Goal: Information Seeking & Learning: Understand process/instructions

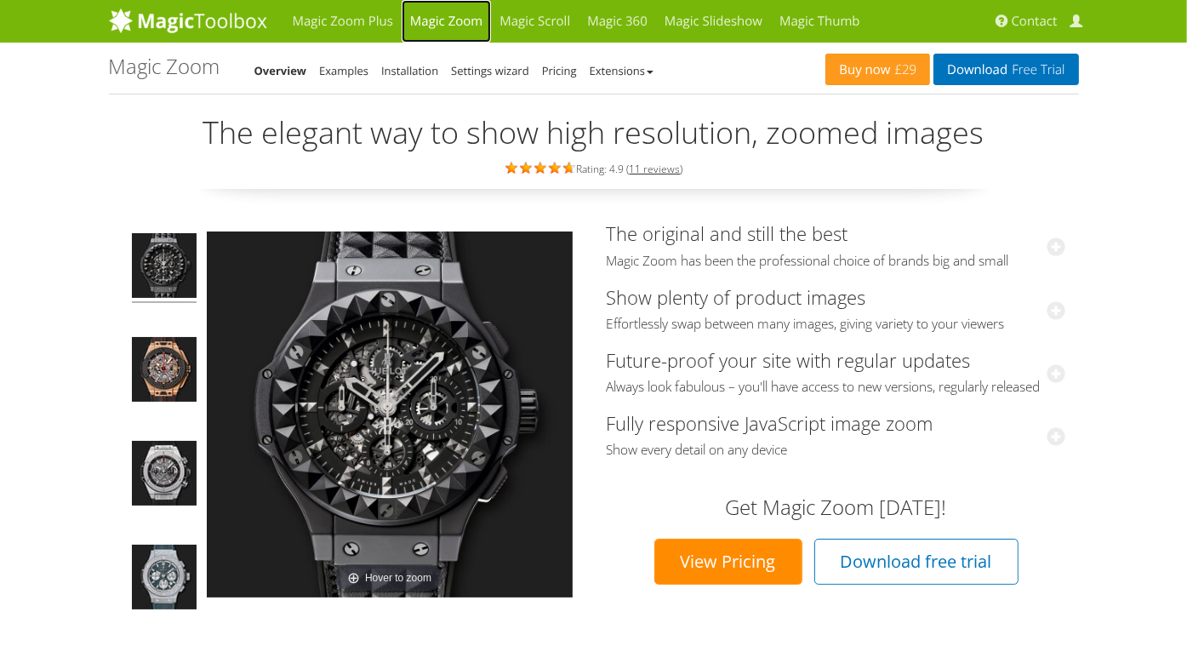
click at [429, 20] on link "Magic Zoom" at bounding box center [446, 21] width 89 height 43
click at [402, 70] on link "Installation" at bounding box center [409, 70] width 57 height 15
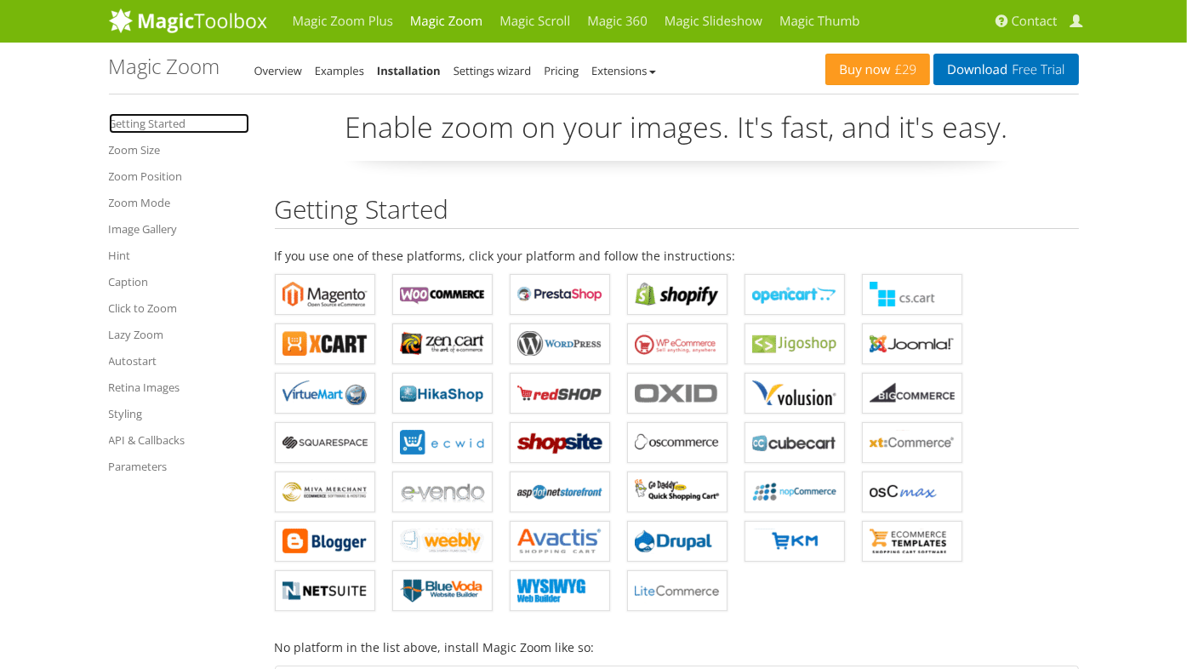
click at [162, 124] on link "Getting Started" at bounding box center [179, 123] width 140 height 20
click at [331, 72] on link "Examples" at bounding box center [339, 70] width 49 height 15
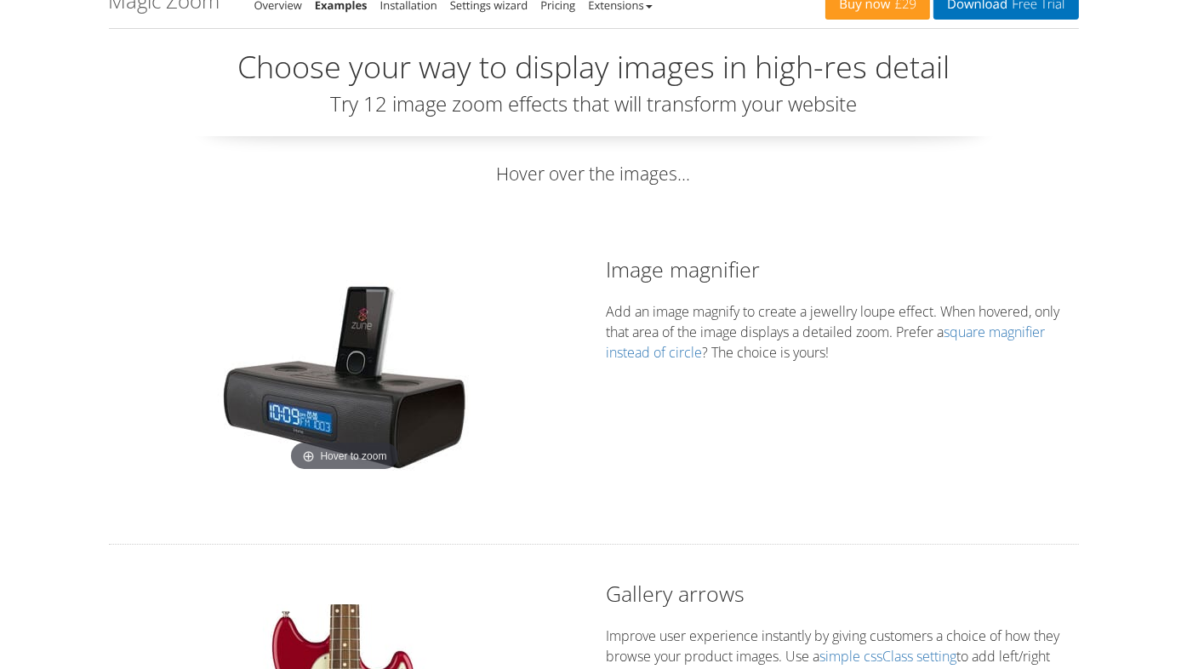
scroll to position [85, 0]
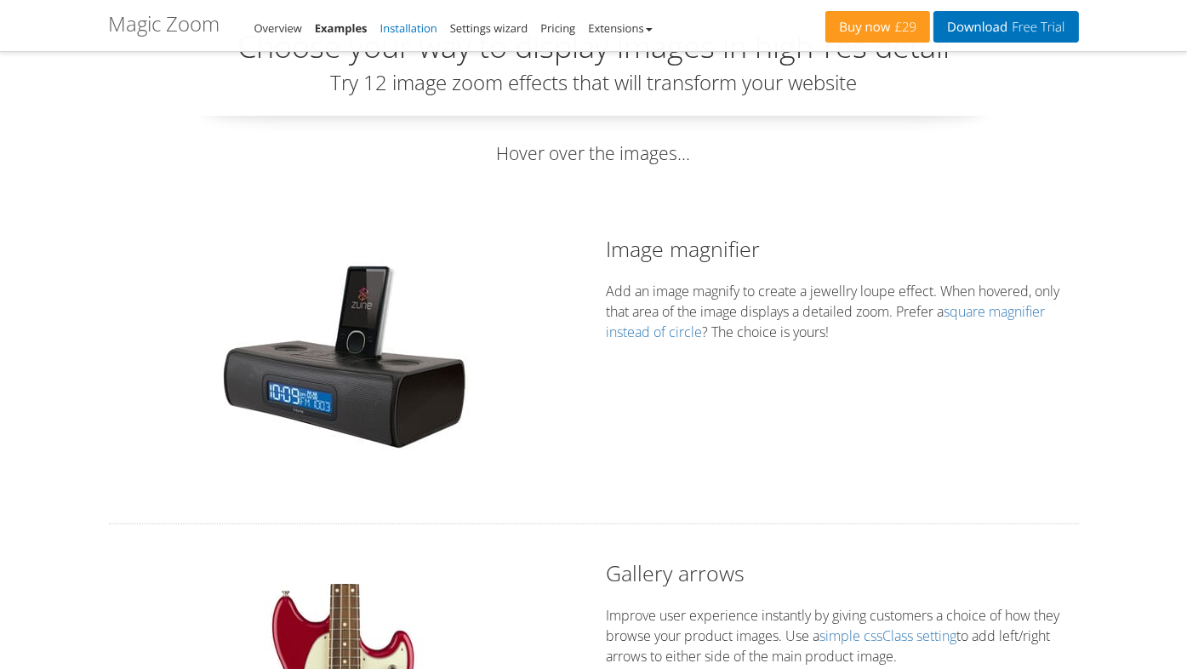
click at [393, 30] on link "Installation" at bounding box center [408, 27] width 57 height 15
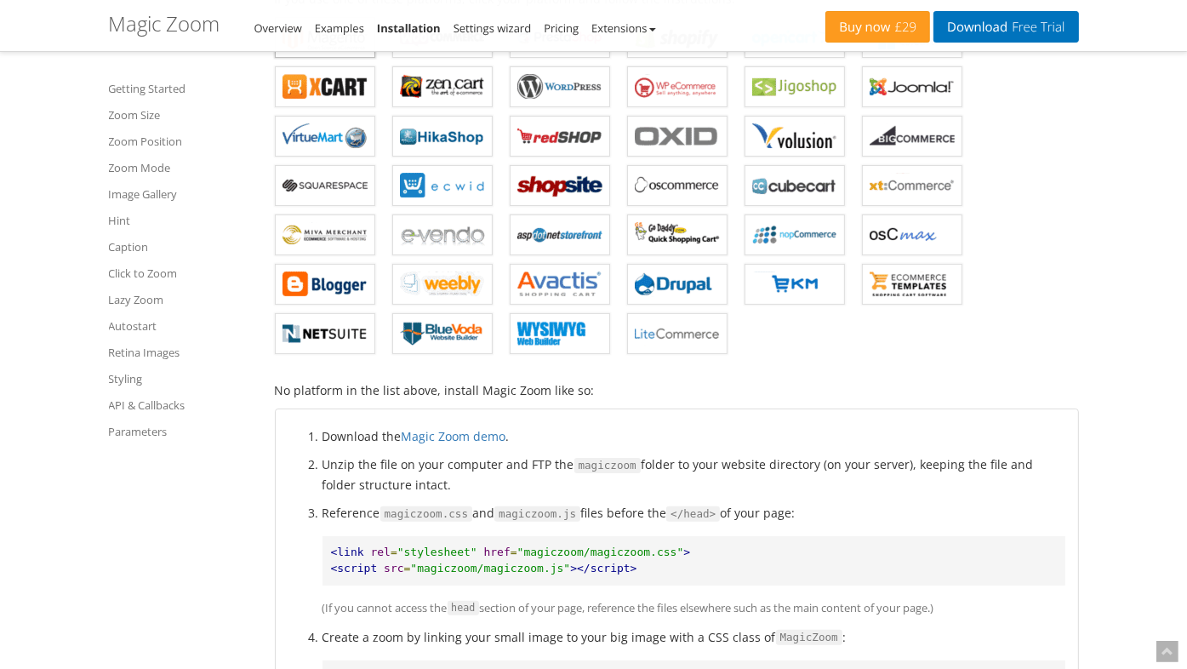
scroll to position [425, 0]
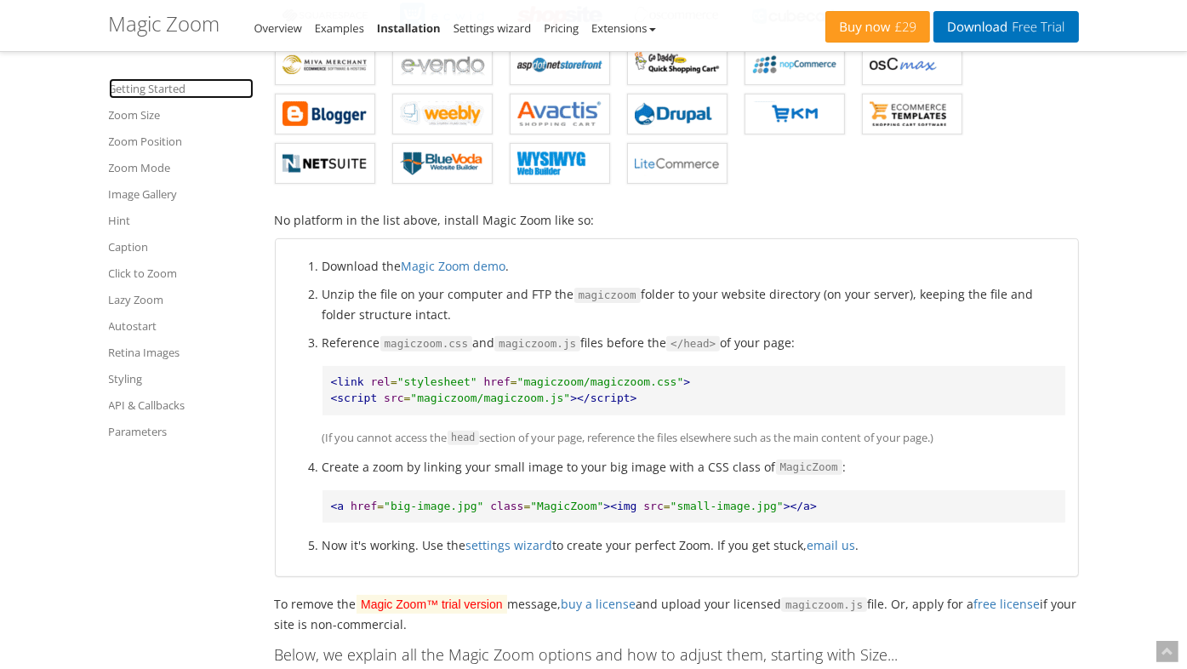
click at [131, 90] on link "Getting Started" at bounding box center [181, 88] width 145 height 20
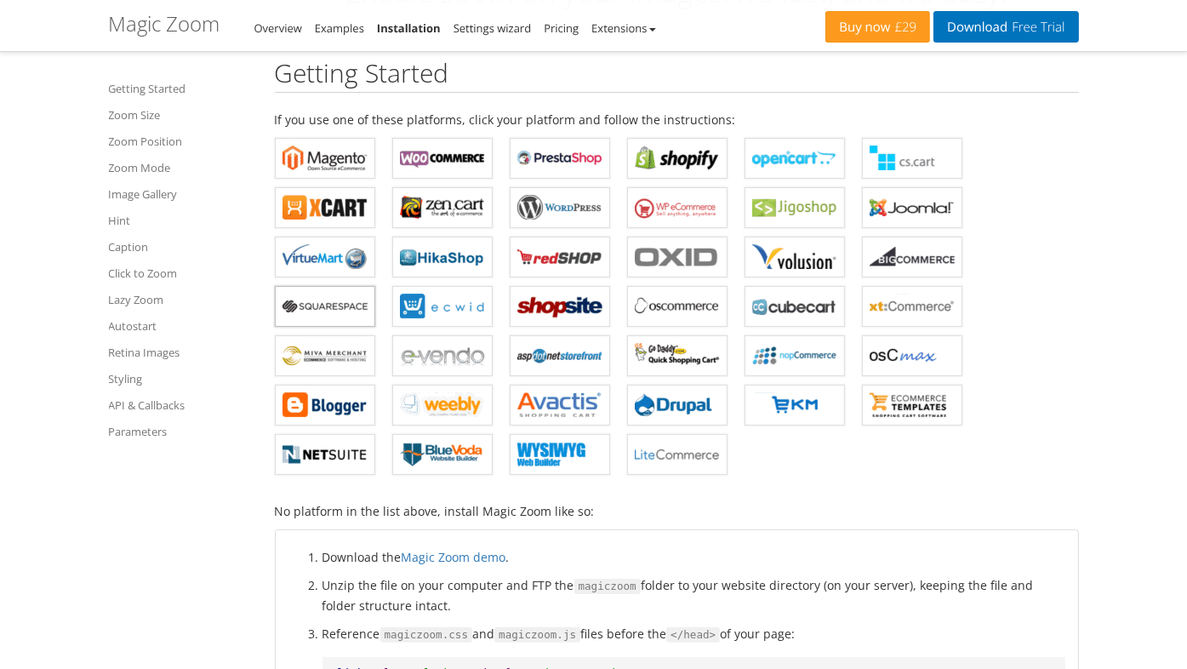
scroll to position [34, 0]
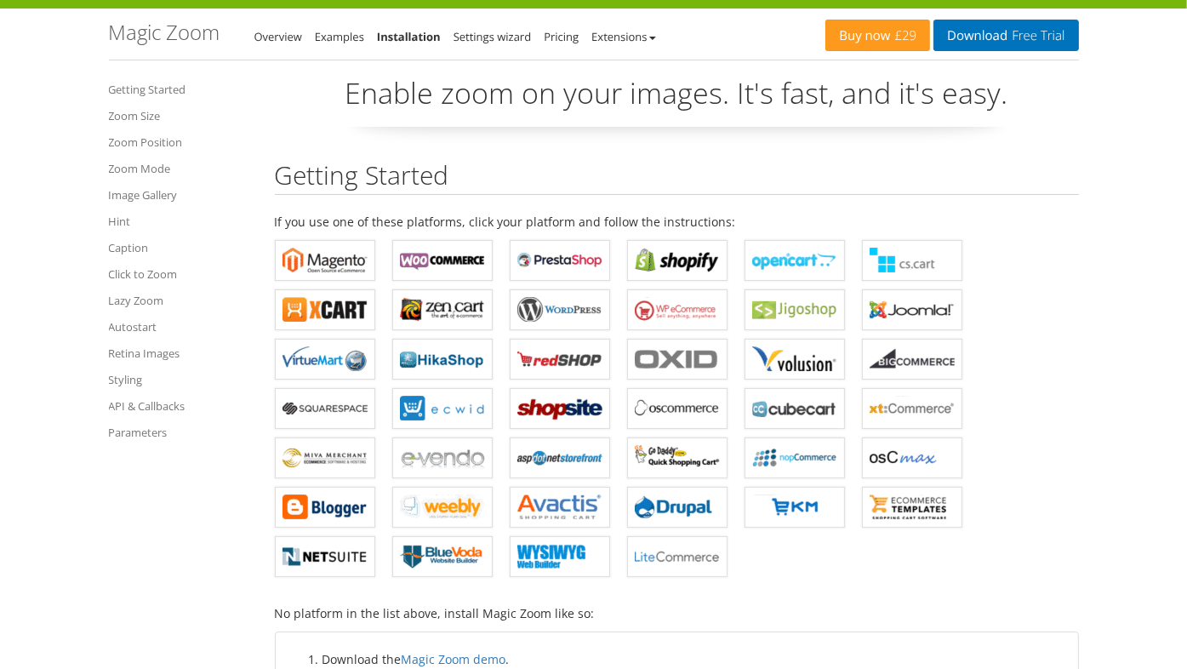
click at [415, 40] on link "Installation" at bounding box center [409, 36] width 64 height 15
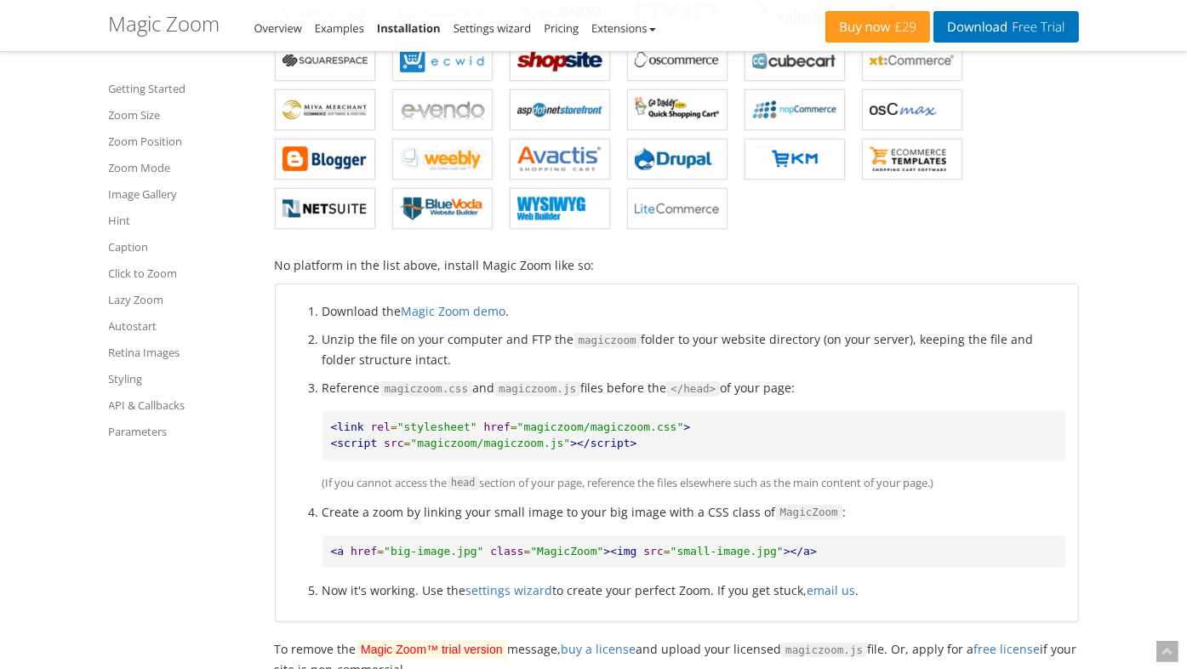
scroll to position [425, 0]
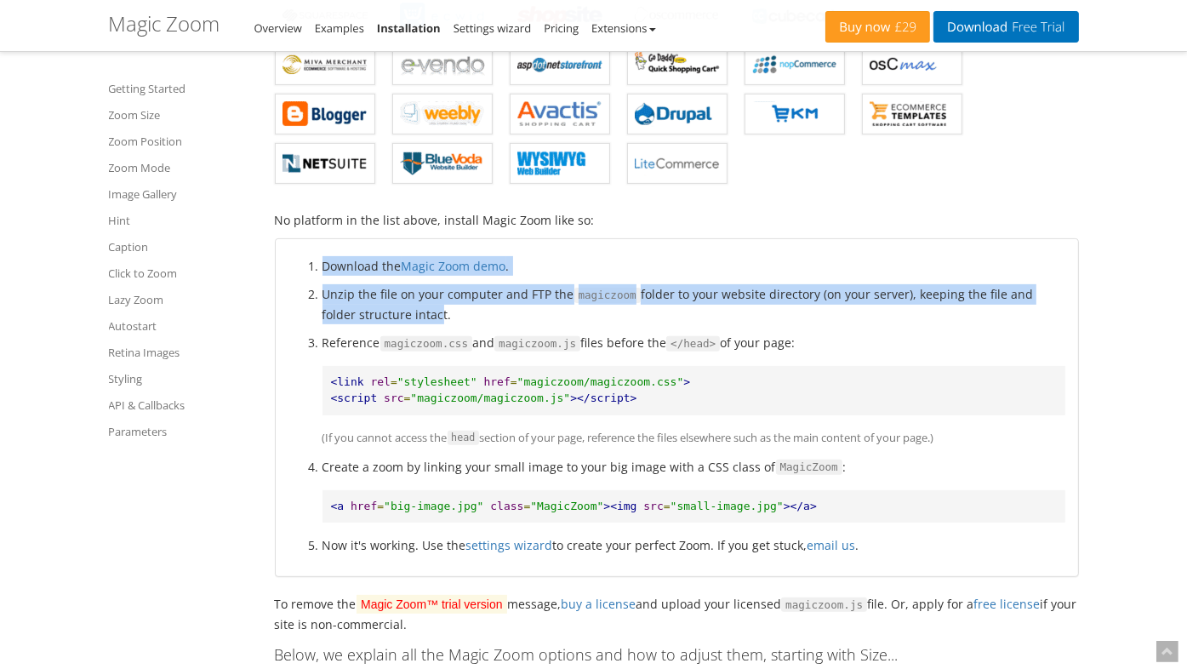
drag, startPoint x: 307, startPoint y: 260, endPoint x: 395, endPoint y: 311, distance: 101.4
click at [395, 311] on ol "Download the Magic Zoom demo . Unzip the file on your computer and FTP the magi…" at bounding box center [676, 405] width 777 height 299
drag, startPoint x: 395, startPoint y: 311, endPoint x: 378, endPoint y: 274, distance: 41.1
click at [378, 274] on ol "Download the Magic Zoom demo . Unzip the file on your computer and FTP the magi…" at bounding box center [676, 405] width 777 height 299
click at [736, 256] on li "Download the Magic Zoom demo ." at bounding box center [693, 266] width 743 height 20
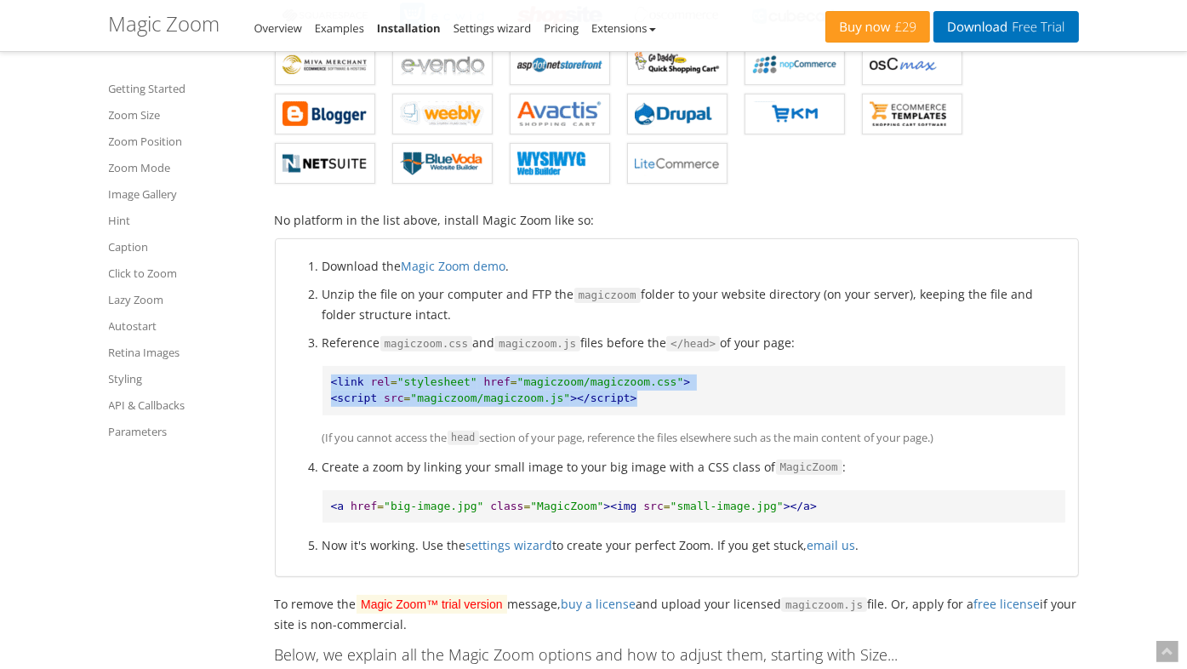
drag, startPoint x: 328, startPoint y: 383, endPoint x: 650, endPoint y: 410, distance: 323.5
click at [650, 410] on pre "<link rel = "stylesheet" href = "magiczoom/magiczoom.css" > <script src = "magi…" at bounding box center [693, 390] width 743 height 48
drag, startPoint x: 650, startPoint y: 410, endPoint x: 551, endPoint y: 394, distance: 100.0
copy pre "<link rel = "stylesheet" href = "magiczoom/magiczoom.css" > <script src = "magi…"
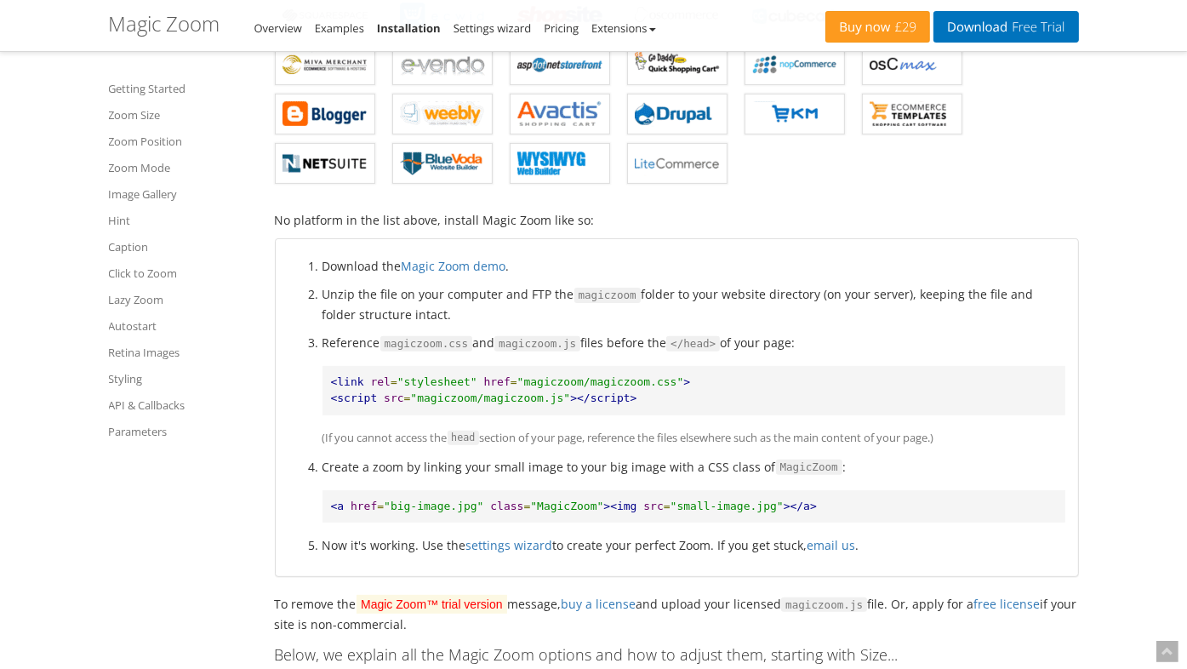
click at [679, 506] on span ""small-image.jpg"" at bounding box center [726, 505] width 113 height 13
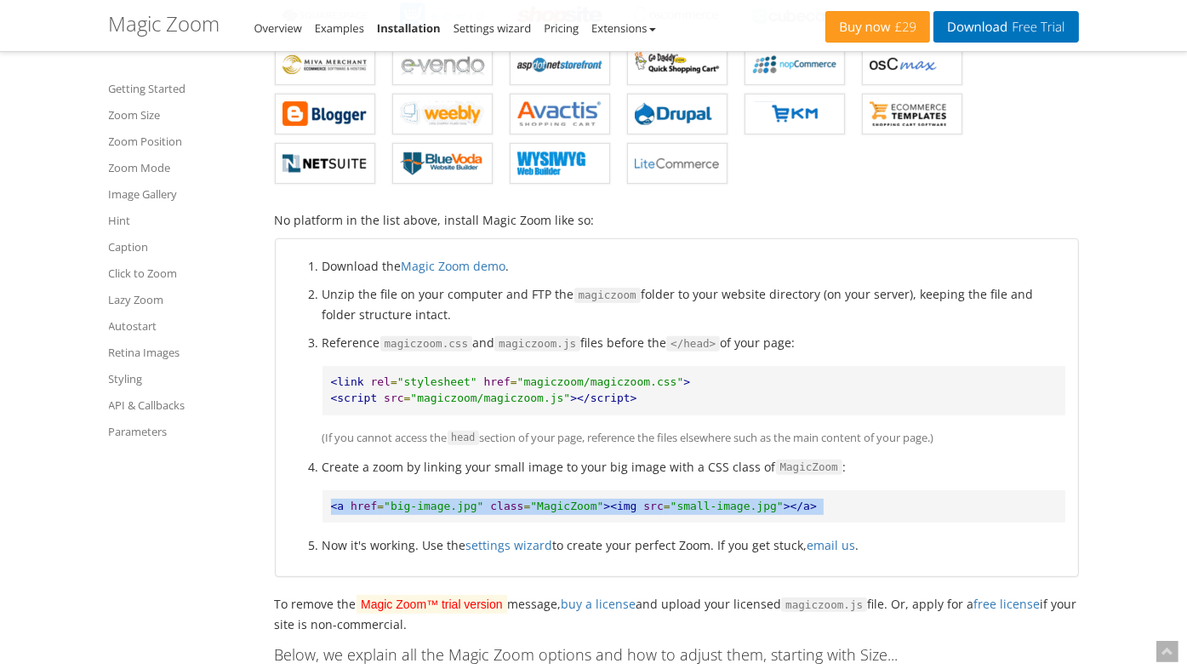
click at [679, 506] on span ""small-image.jpg"" at bounding box center [726, 505] width 113 height 13
copy pre "<a href = "big-image.jpg" class = "MagicZoom" ><img src = "small-image.jpg" ></…"
